Goal: Information Seeking & Learning: Learn about a topic

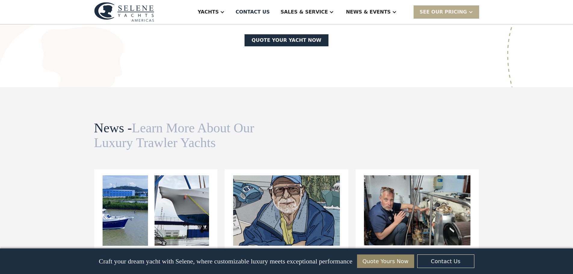
scroll to position [1679, 0]
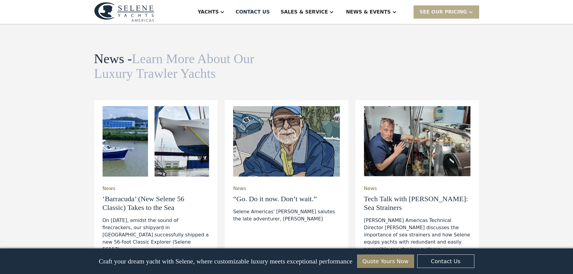
click at [149, 217] on div "On [DATE], amidst the sound of firecrackers, our shipyard in [GEOGRAPHIC_DATA] …" at bounding box center [156, 235] width 107 height 36
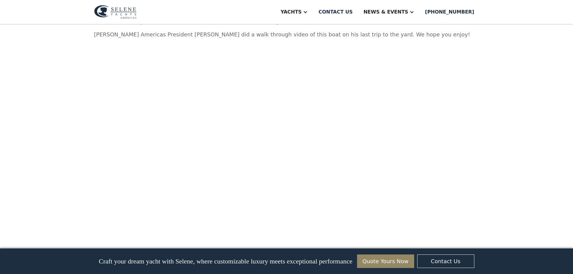
scroll to position [546, 0]
